Goal: Task Accomplishment & Management: Manage account settings

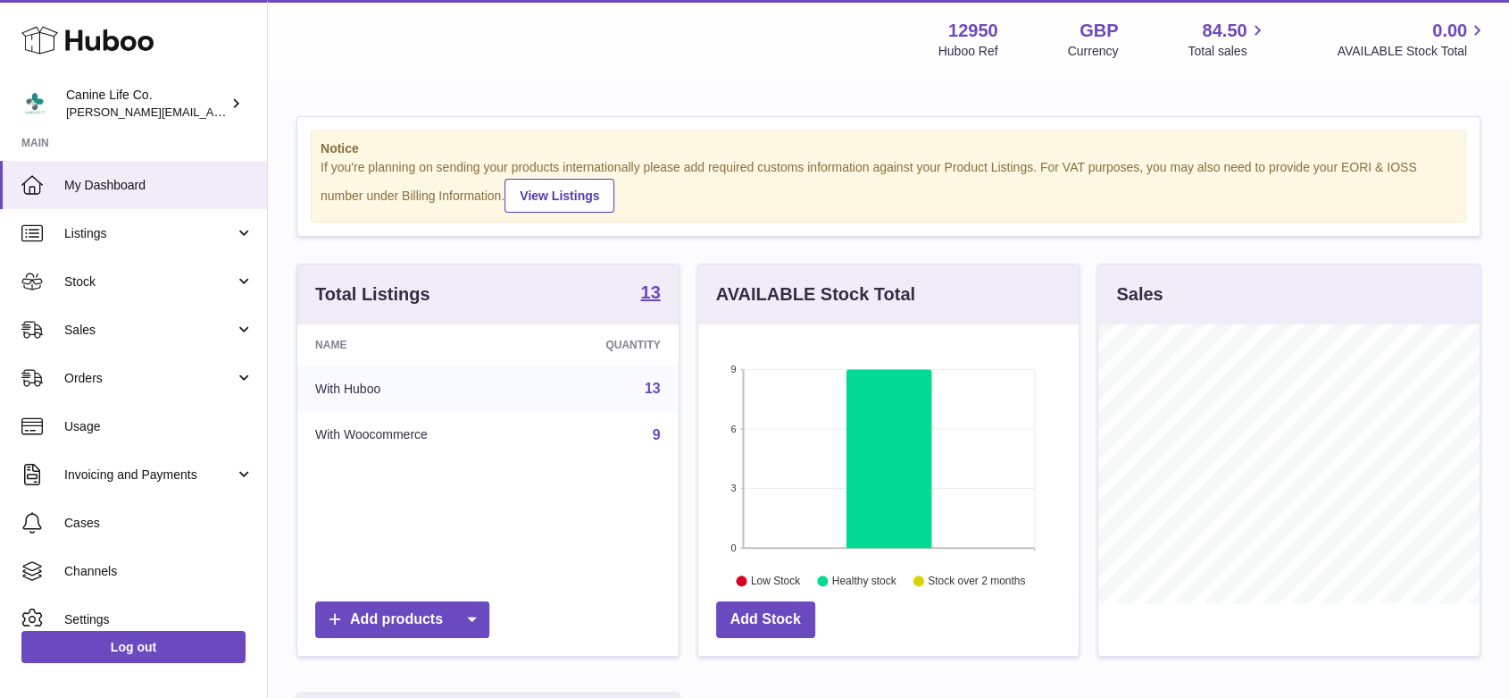
scroll to position [279, 380]
click at [205, 343] on link "Sales" at bounding box center [133, 329] width 267 height 48
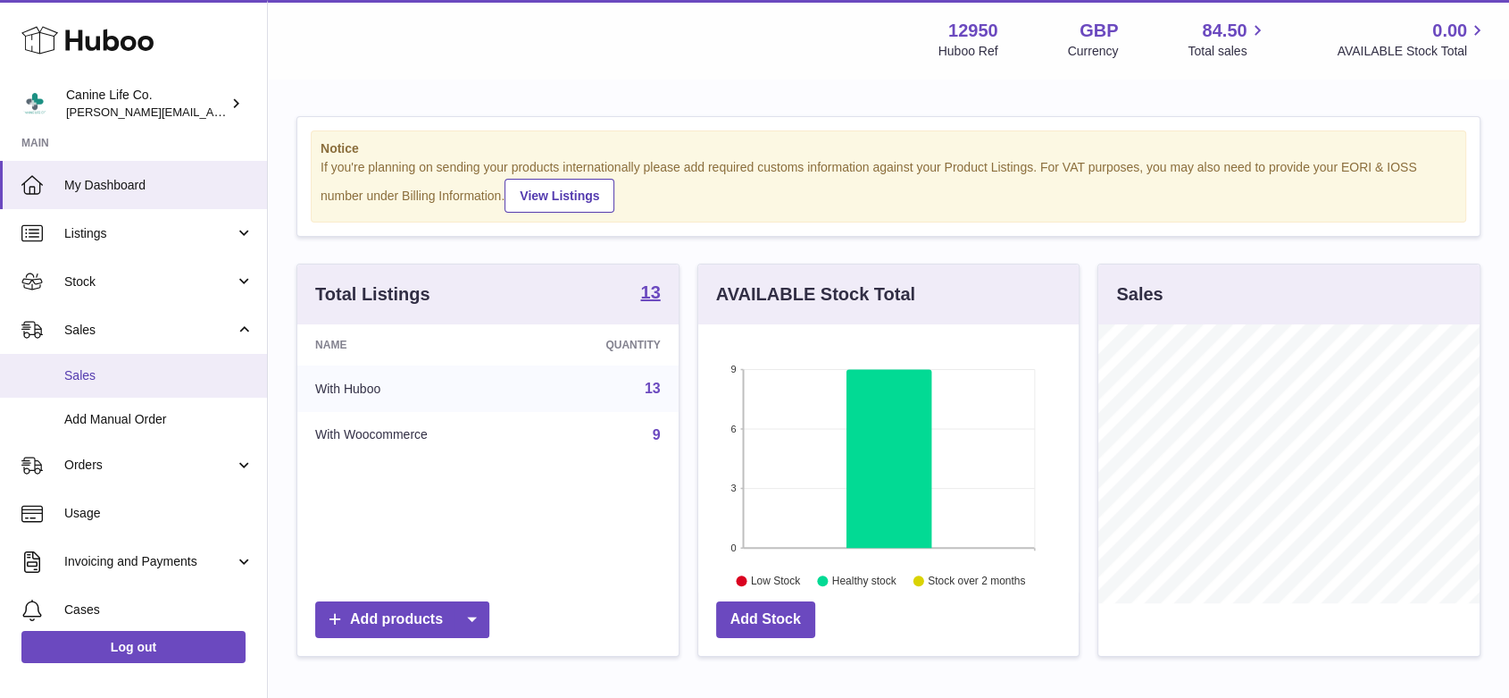
click at [161, 388] on link "Sales" at bounding box center [133, 376] width 267 height 44
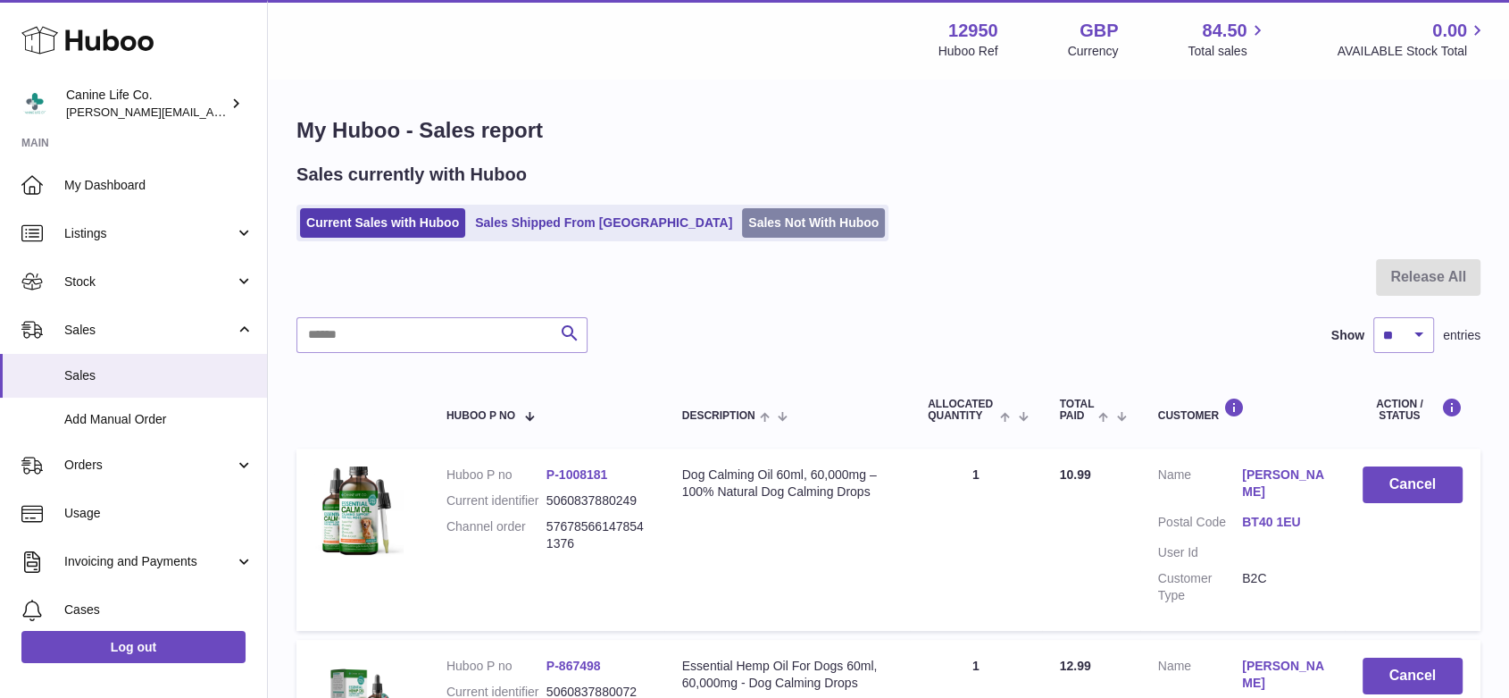
click at [748, 227] on link "Sales Not With Huboo" at bounding box center [813, 222] width 143 height 29
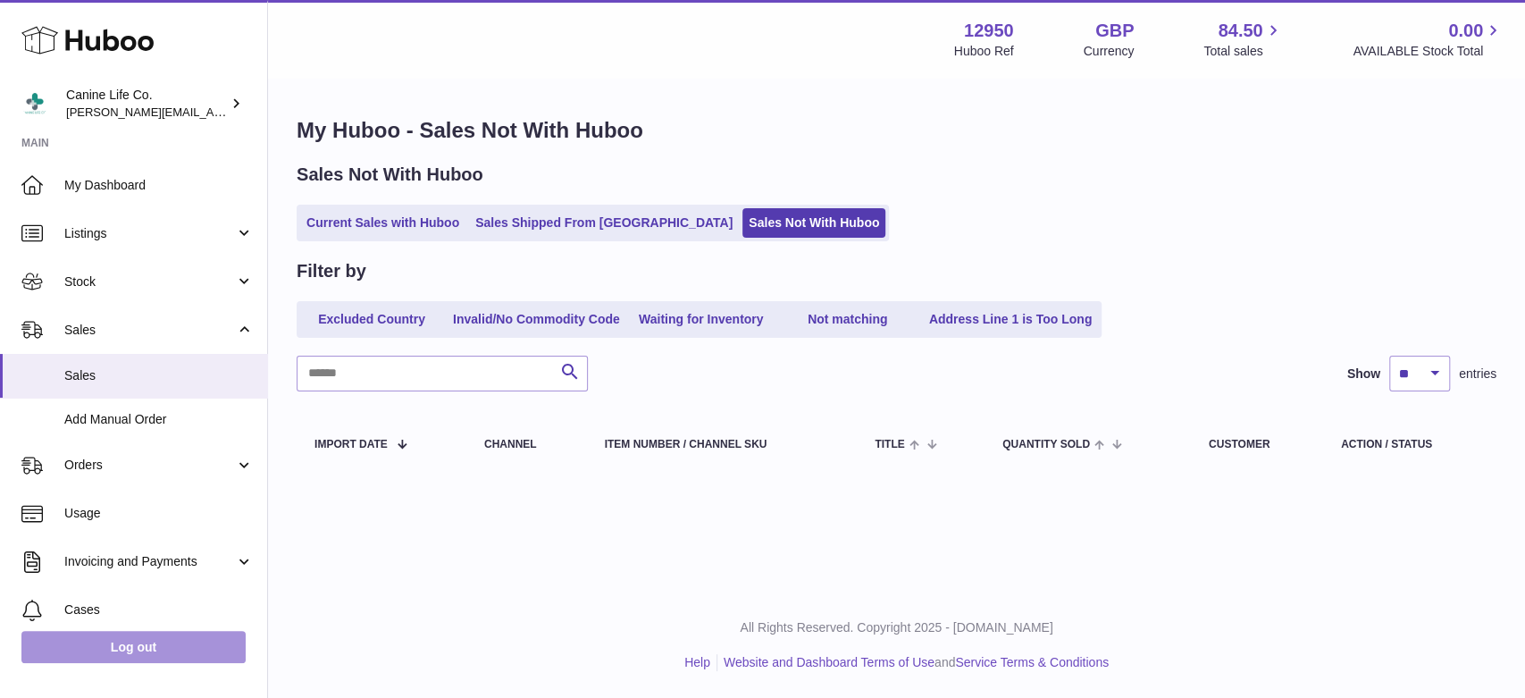
click at [196, 654] on link "Log out" at bounding box center [133, 647] width 224 height 32
